Goal: Navigation & Orientation: Find specific page/section

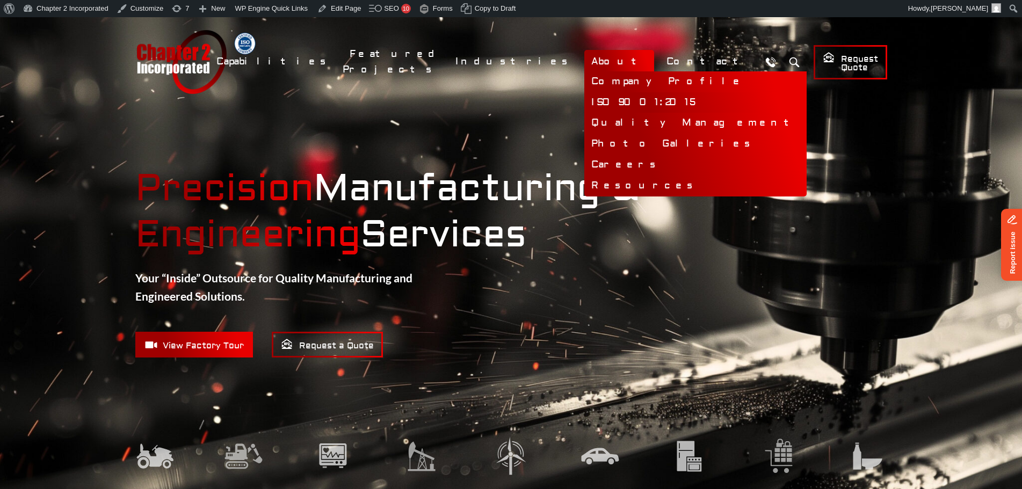
click at [671, 99] on link "ISO 9001:2015" at bounding box center [696, 102] width 222 height 21
click at [660, 126] on link "Quality Management" at bounding box center [696, 123] width 222 height 21
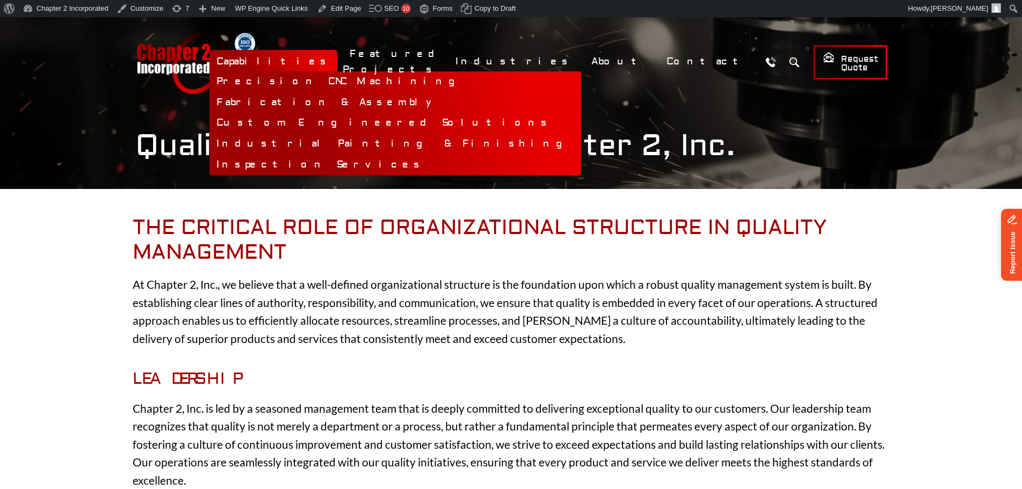
click at [337, 64] on link "Capabilities" at bounding box center [274, 61] width 128 height 23
click at [337, 62] on link "Capabilities" at bounding box center [274, 61] width 128 height 23
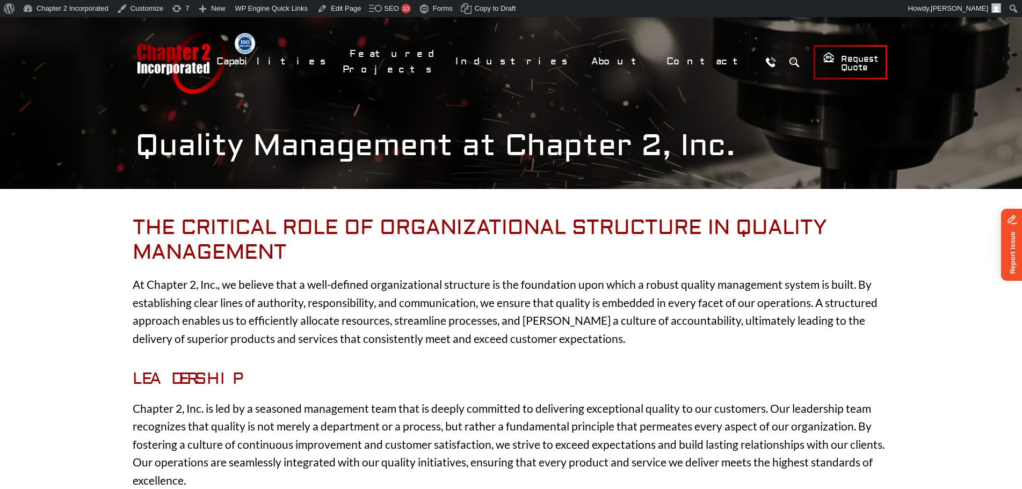
click at [148, 65] on link "Chapter 2 Incorporated" at bounding box center [180, 62] width 91 height 64
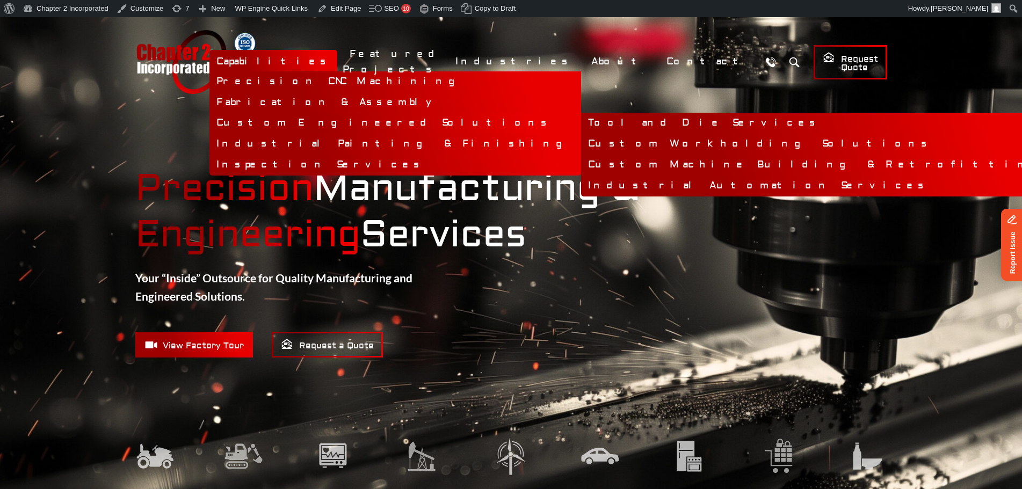
click at [464, 126] on link "Custom Engineered Solutions" at bounding box center [396, 123] width 372 height 21
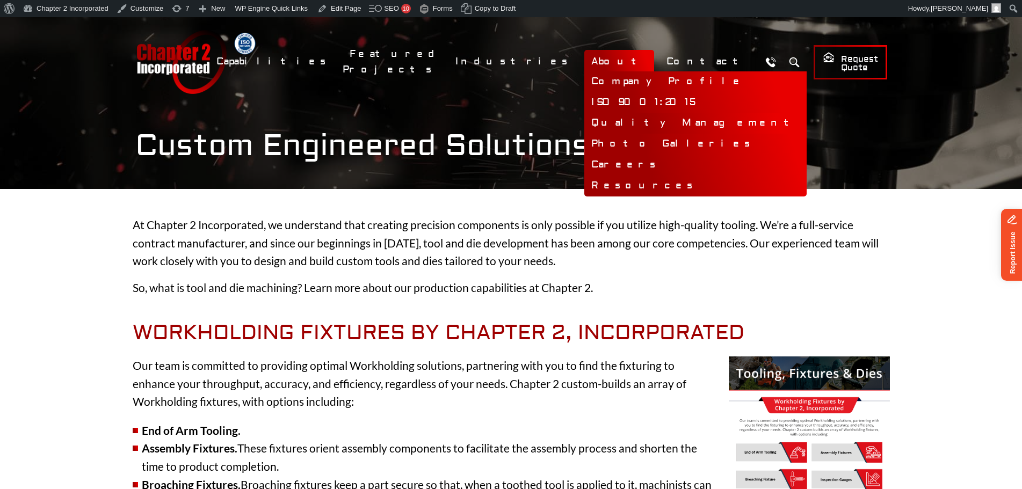
click at [667, 123] on link "Quality Management" at bounding box center [696, 123] width 222 height 21
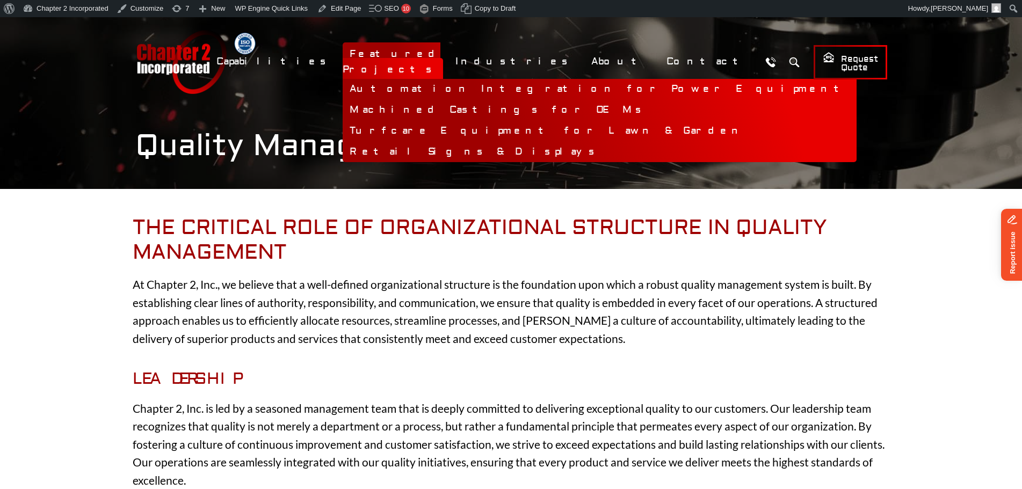
click at [443, 57] on link "Featured Projects" at bounding box center [393, 61] width 100 height 39
click at [443, 60] on link "Featured Projects" at bounding box center [393, 61] width 100 height 39
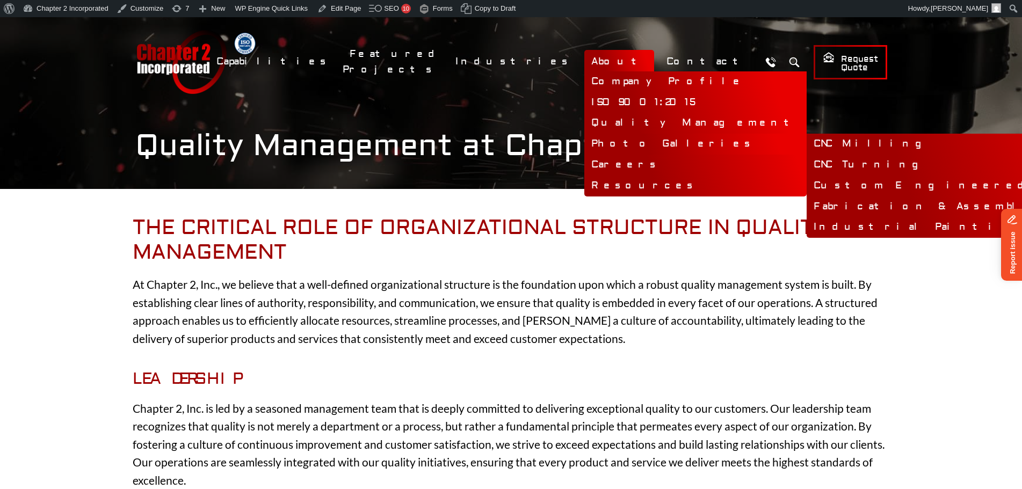
click at [701, 143] on link "Photo Galleries" at bounding box center [696, 144] width 222 height 21
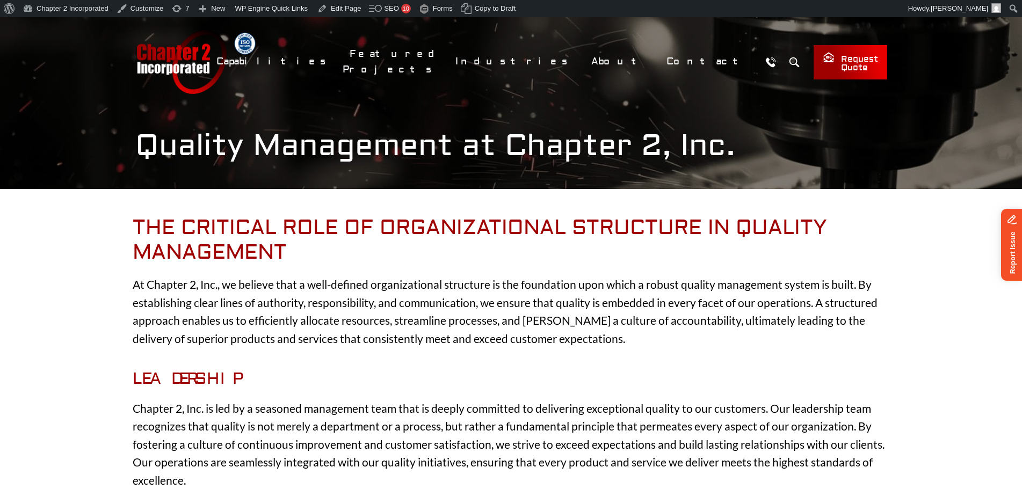
click at [820, 49] on link "Request Quote" at bounding box center [851, 62] width 74 height 34
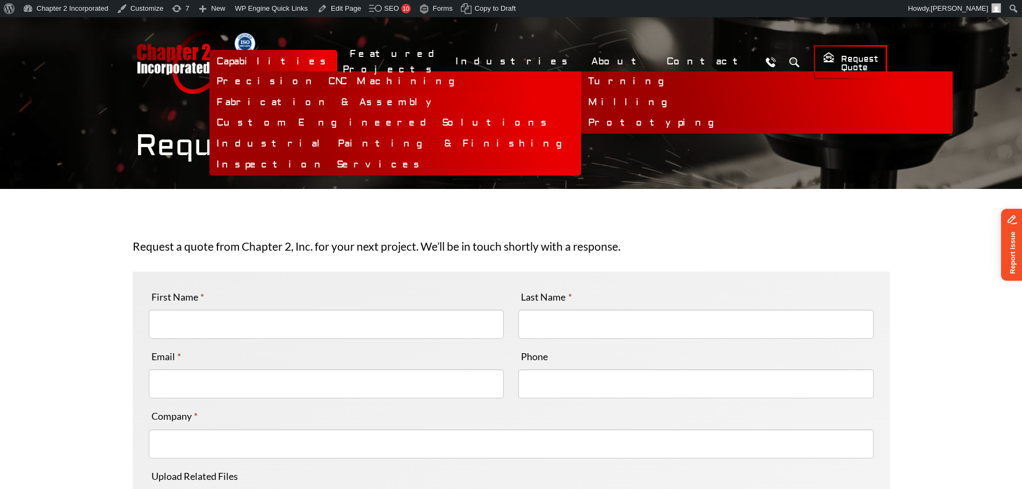
click at [406, 86] on link "Precision CNC Machining" at bounding box center [396, 81] width 372 height 21
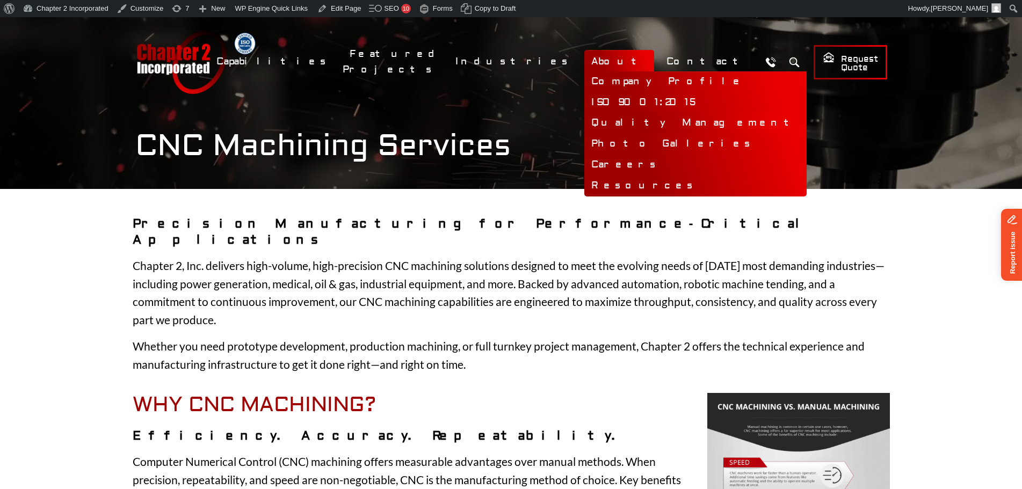
click at [662, 123] on link "Quality Management" at bounding box center [696, 123] width 222 height 21
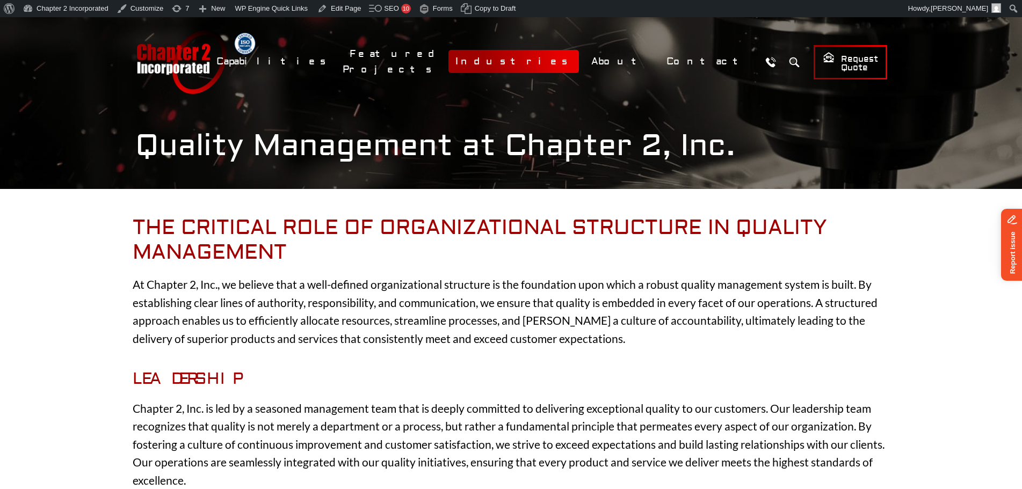
click at [579, 60] on link "Industries" at bounding box center [514, 61] width 131 height 23
